Goal: Navigation & Orientation: Find specific page/section

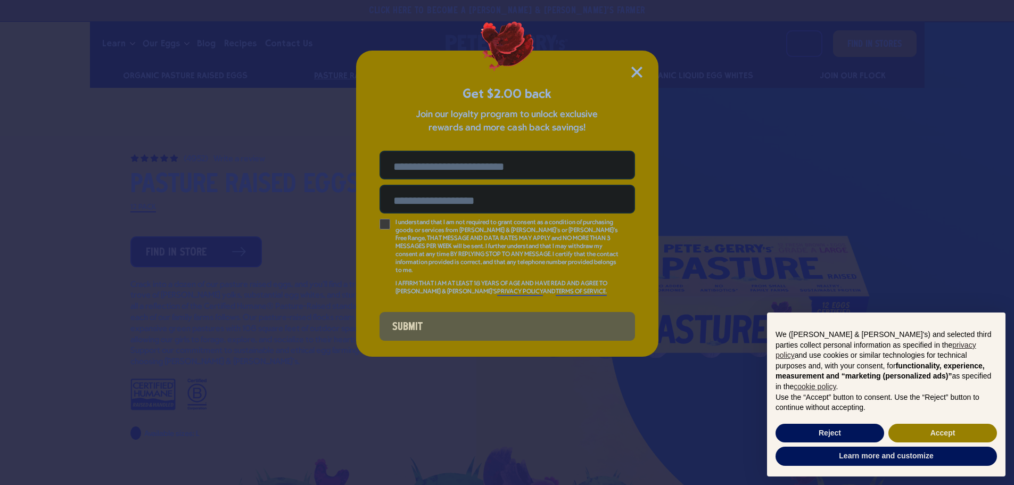
click at [475, 164] on input "Phone Number" at bounding box center [507, 165] width 255 height 29
click at [646, 69] on div "Get $2.00 back Join our loyalty program to unlock exclusive rewards and more ca…" at bounding box center [507, 204] width 302 height 306
click at [641, 69] on icon "Close Modal" at bounding box center [637, 72] width 10 height 10
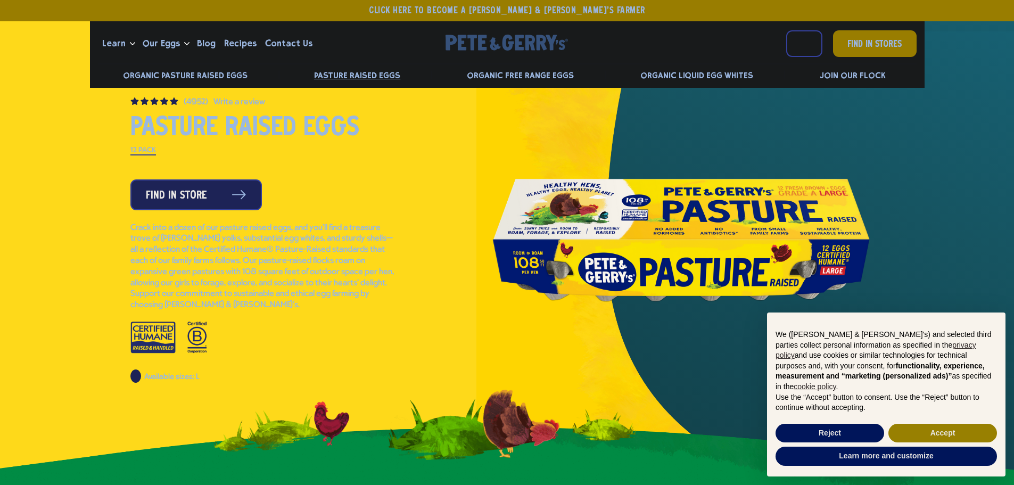
scroll to position [53, 0]
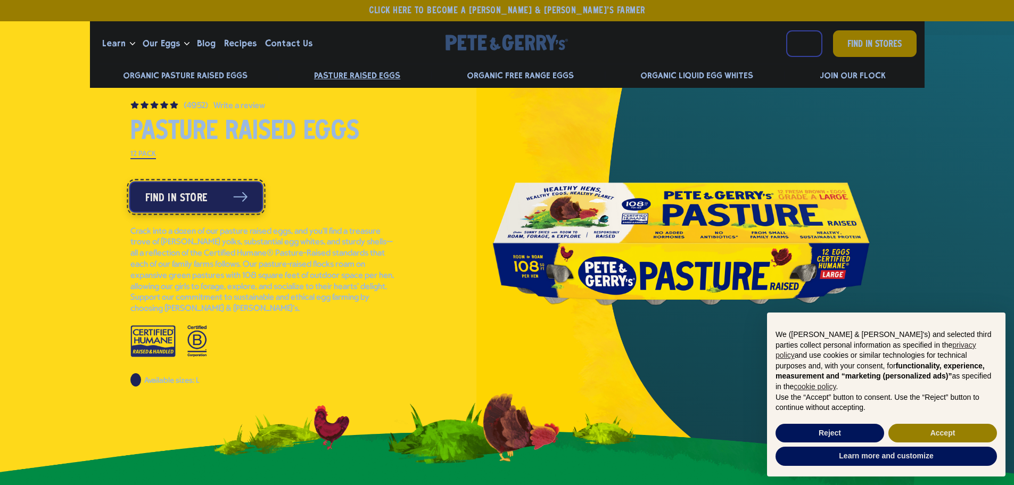
click at [183, 197] on span "Find in Store" at bounding box center [176, 197] width 62 height 17
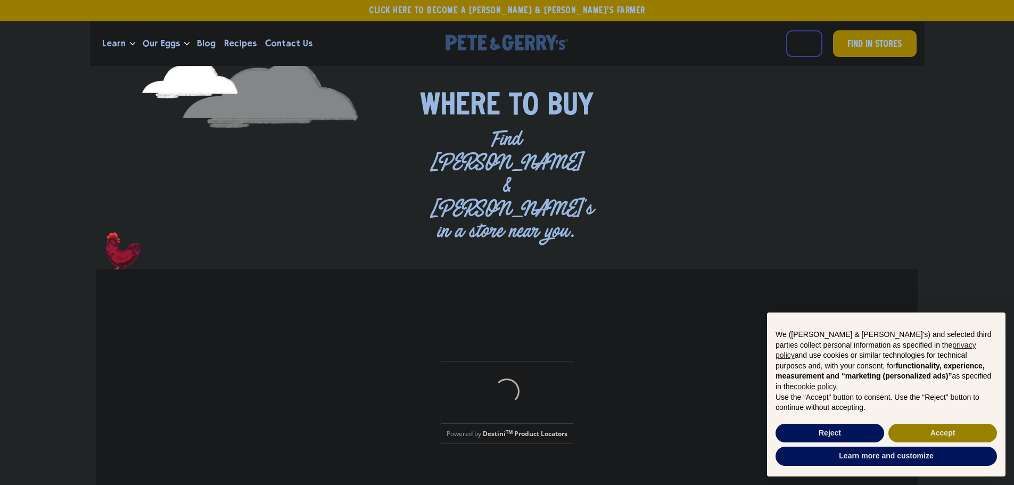
scroll to position [53, 0]
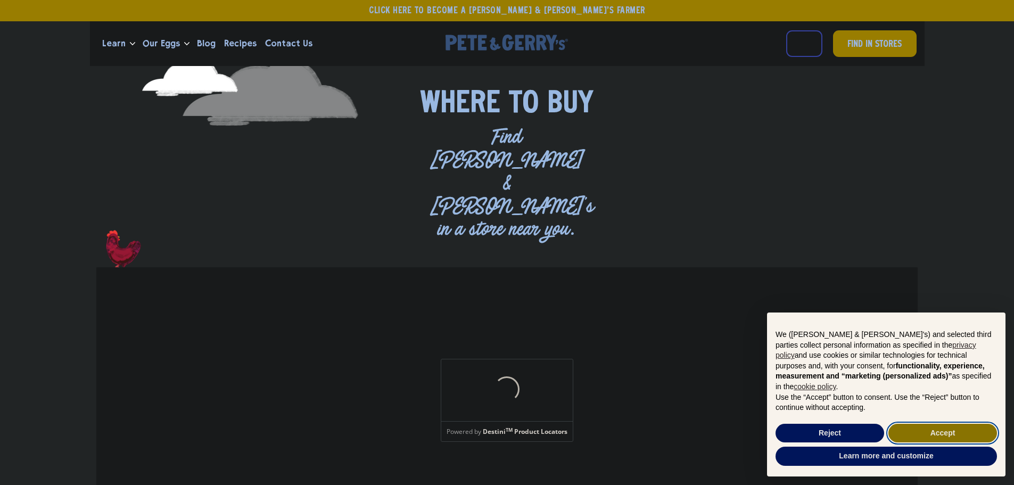
click at [920, 439] on button "Accept" at bounding box center [942, 433] width 109 height 19
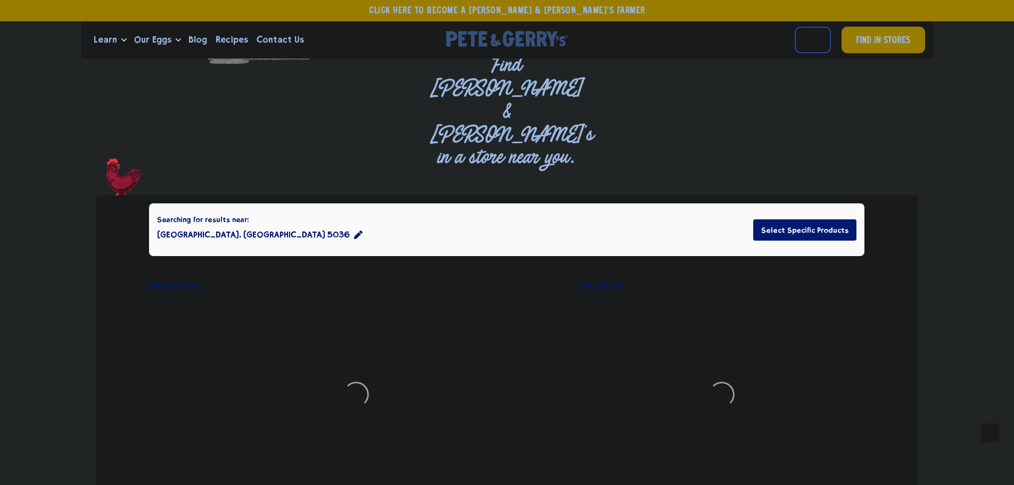
scroll to position [106, 0]
